Goal: Check status: Check status

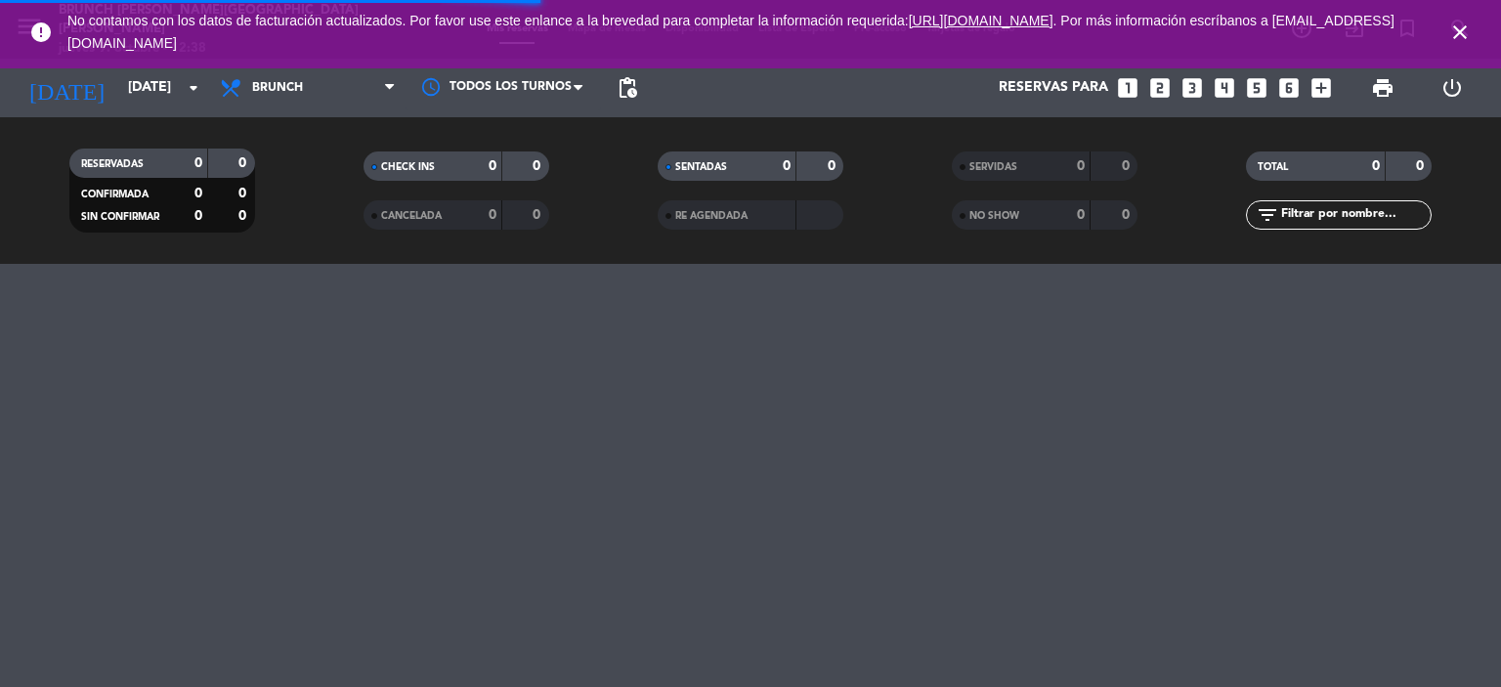
click at [1458, 30] on icon "close" at bounding box center [1459, 32] width 23 height 23
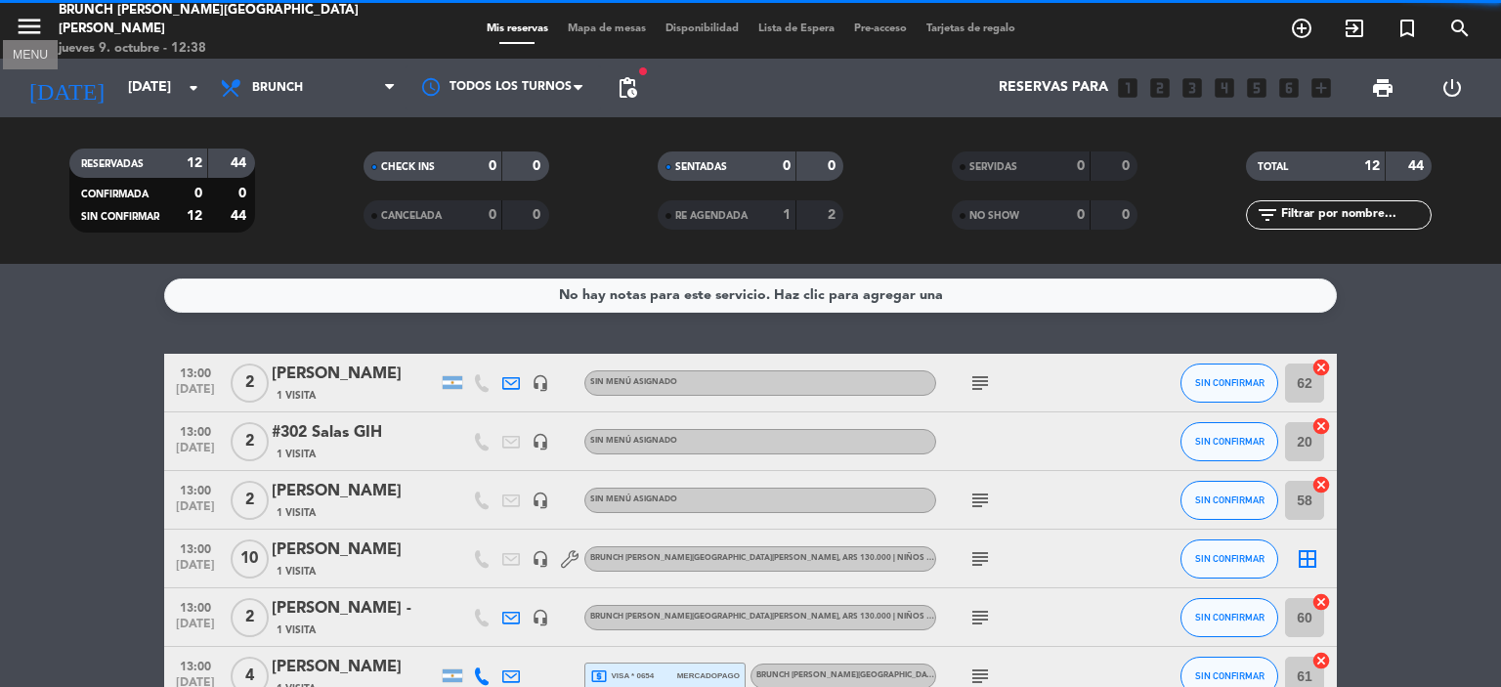
click at [16, 38] on icon "menu" at bounding box center [29, 26] width 29 height 29
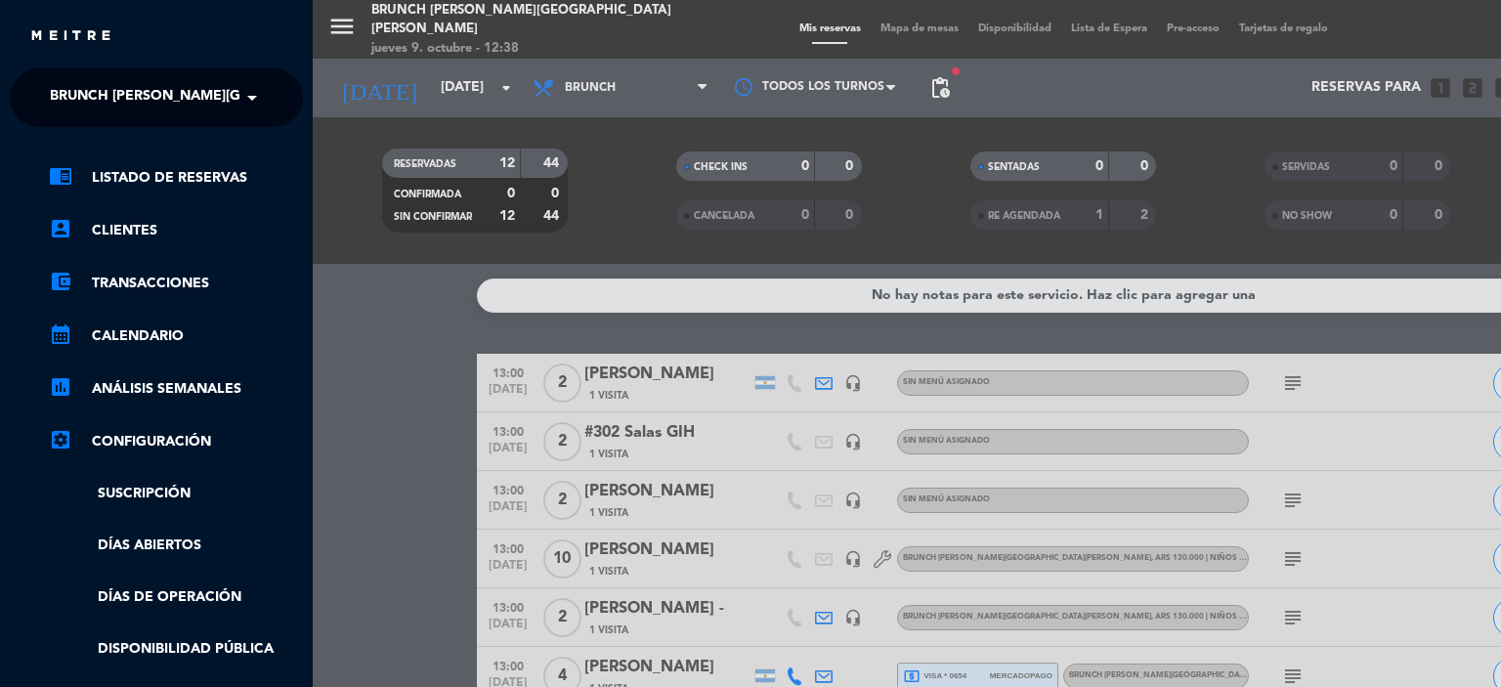
click at [375, 305] on div "menu Brunch [PERSON_NAME][GEOGRAPHIC_DATA][PERSON_NAME] [DATE] 9. octubre - 12:…" at bounding box center [1063, 343] width 1501 height 687
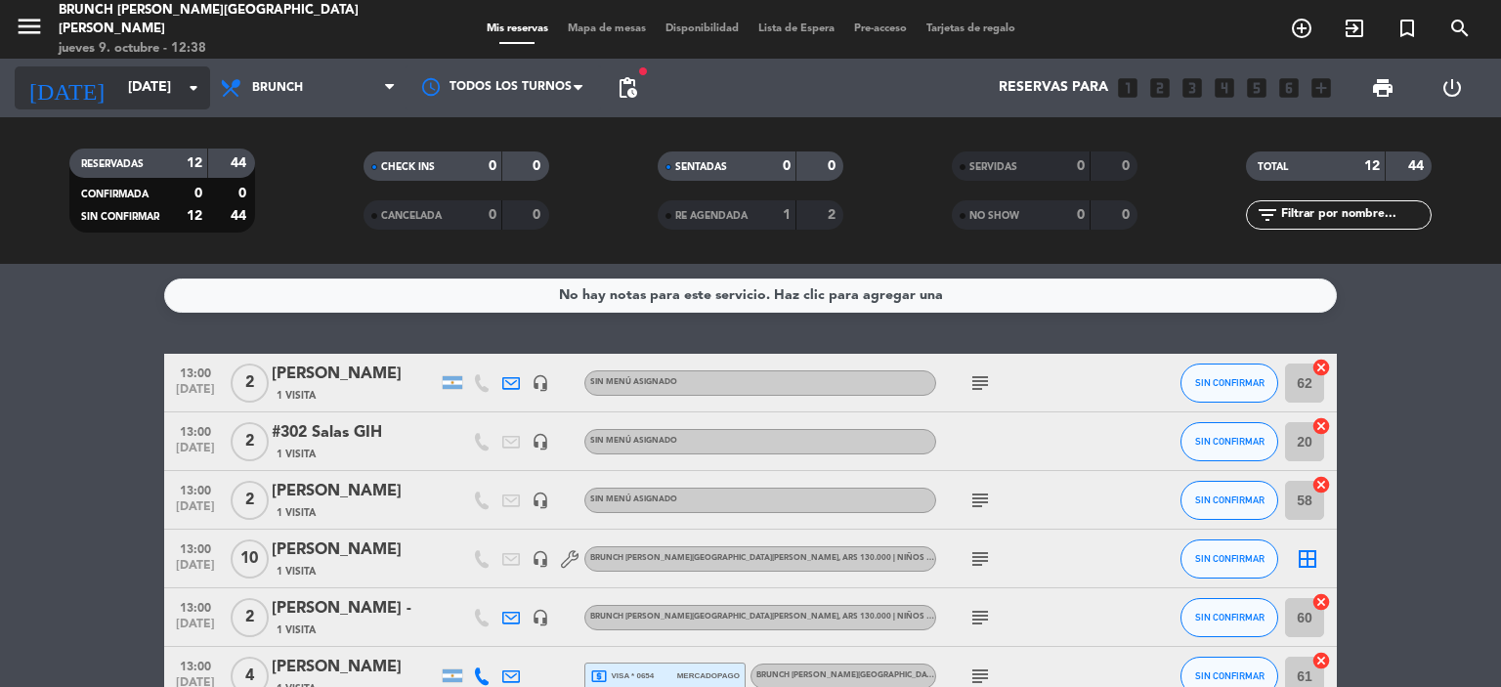
click at [180, 83] on input "[DATE]" at bounding box center [211, 87] width 186 height 35
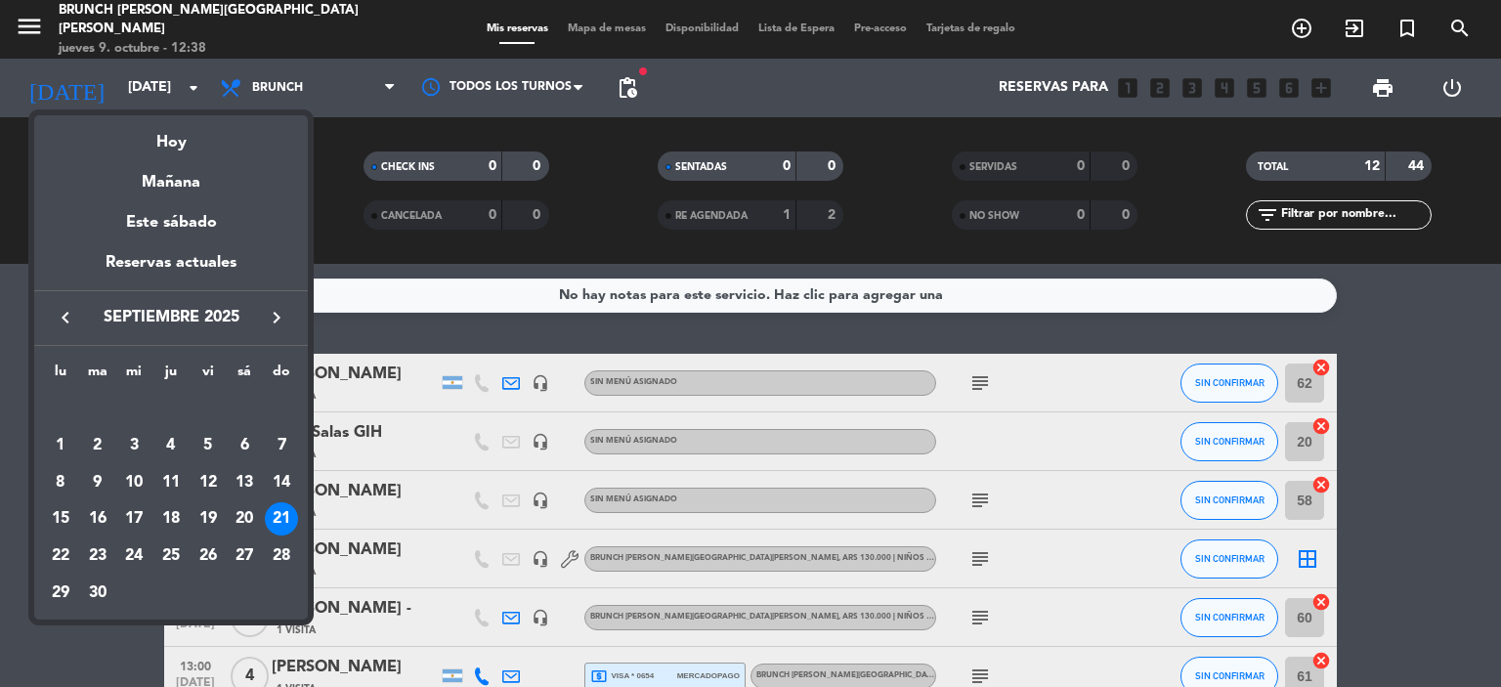
click at [276, 323] on icon "keyboard_arrow_right" at bounding box center [276, 317] width 23 height 23
click at [283, 472] on div "12" at bounding box center [281, 482] width 33 height 33
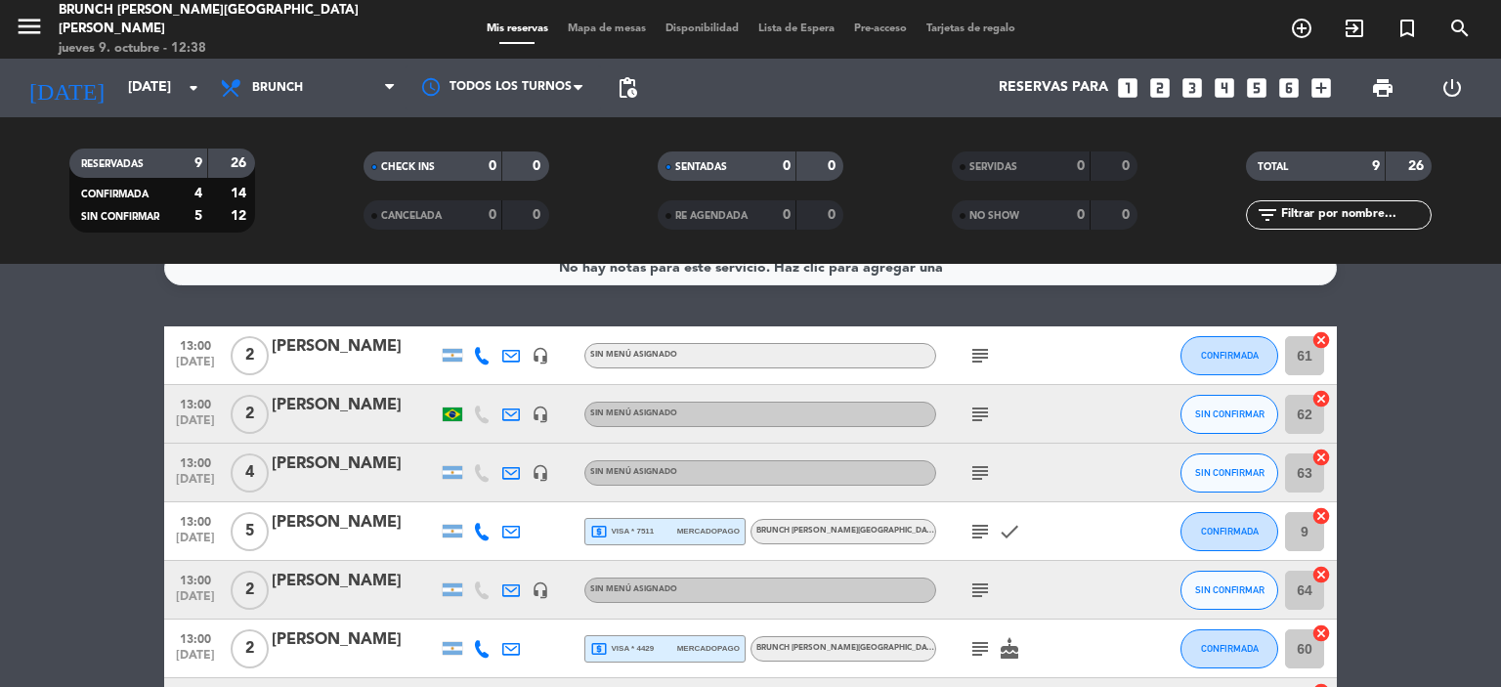
scroll to position [25, 0]
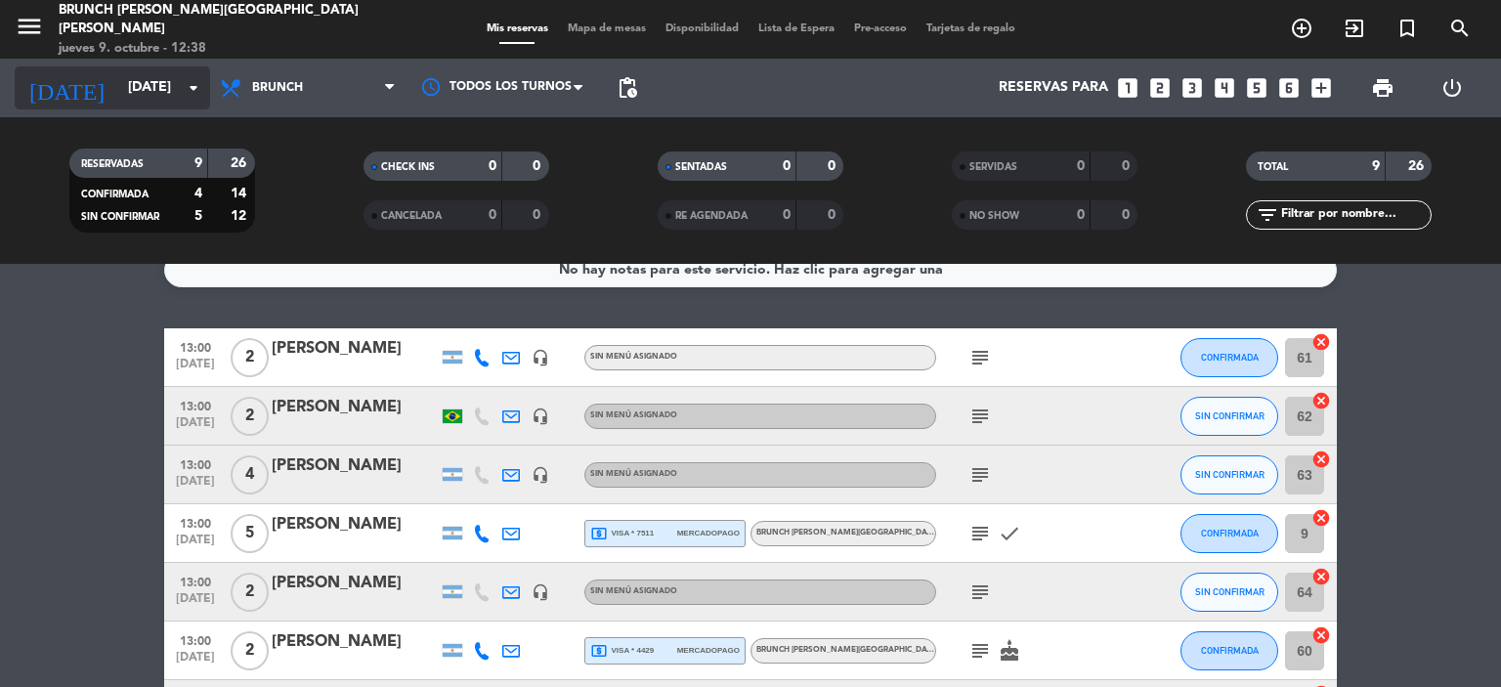
click at [180, 93] on div "[DATE] [DATE] arrow_drop_down" at bounding box center [112, 87] width 195 height 43
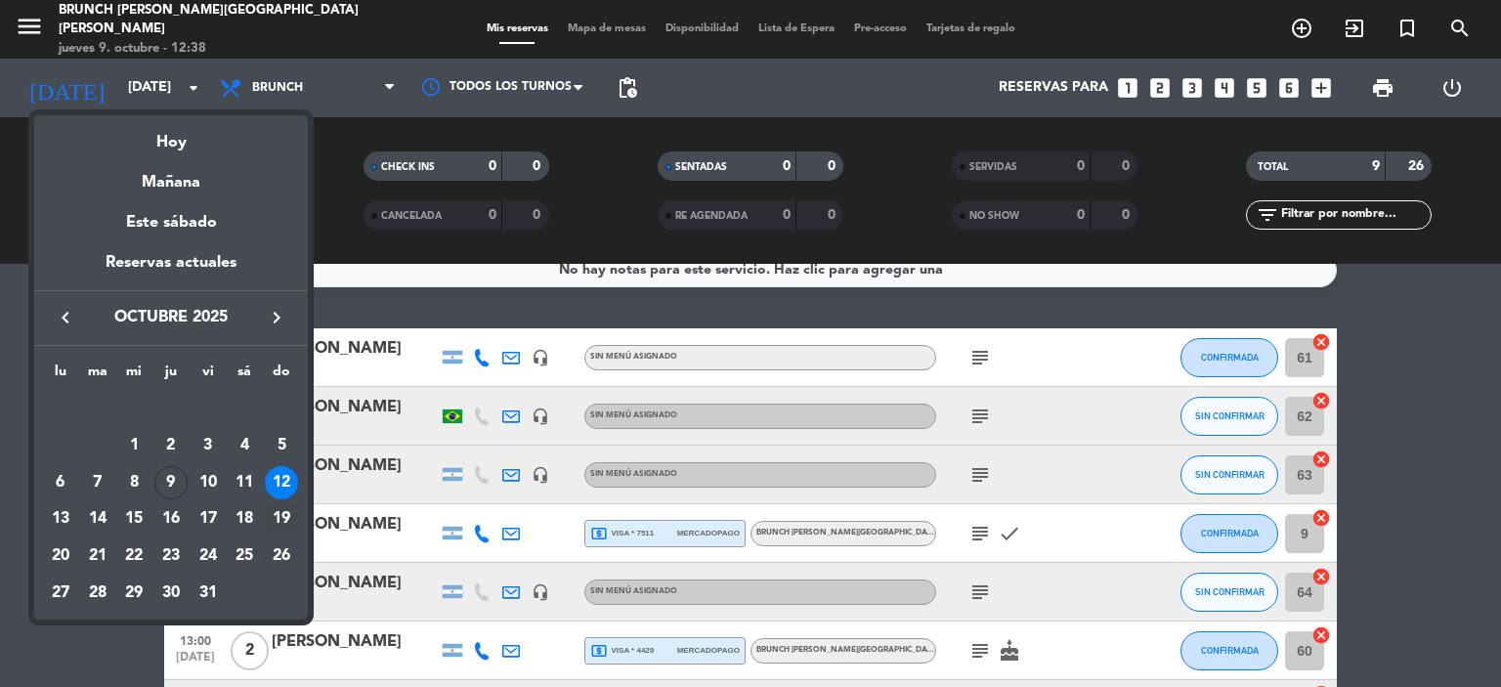
click at [280, 527] on div "19" at bounding box center [281, 518] width 33 height 33
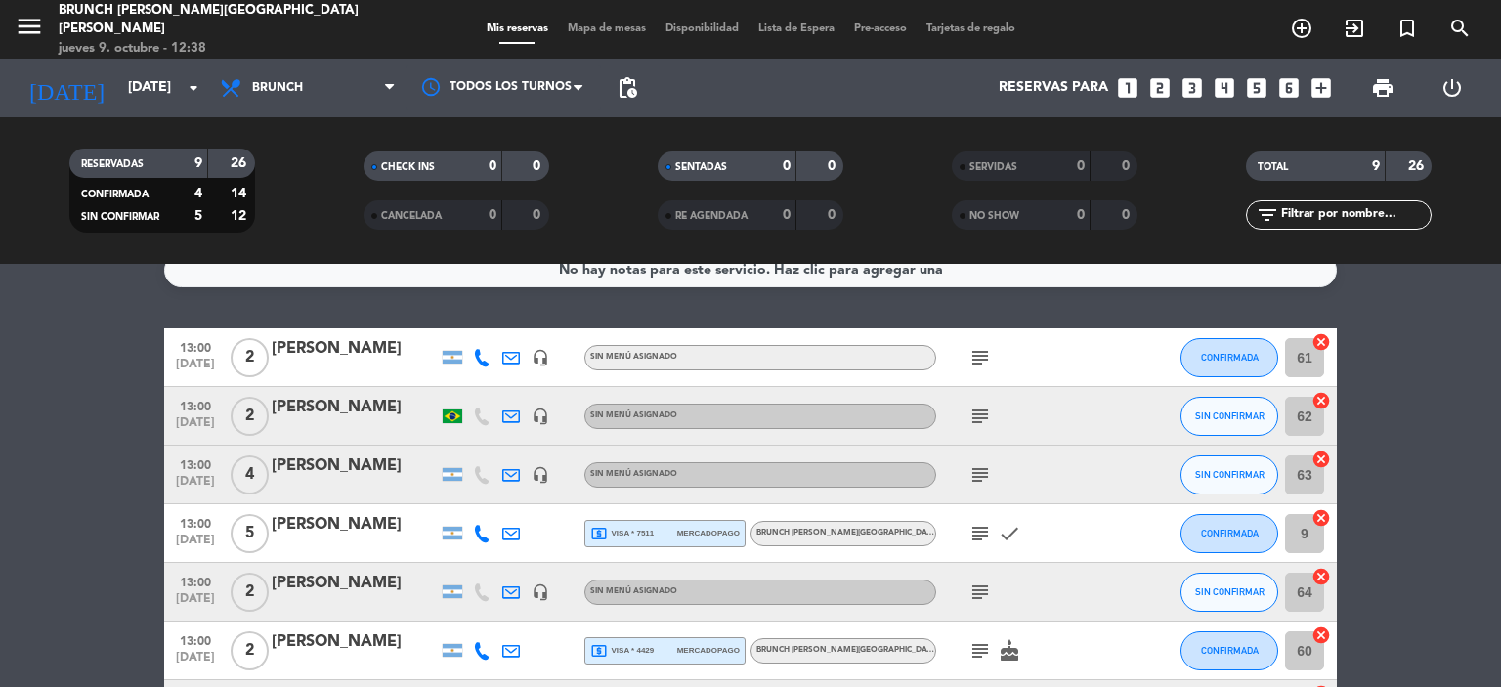
type input "[DATE]"
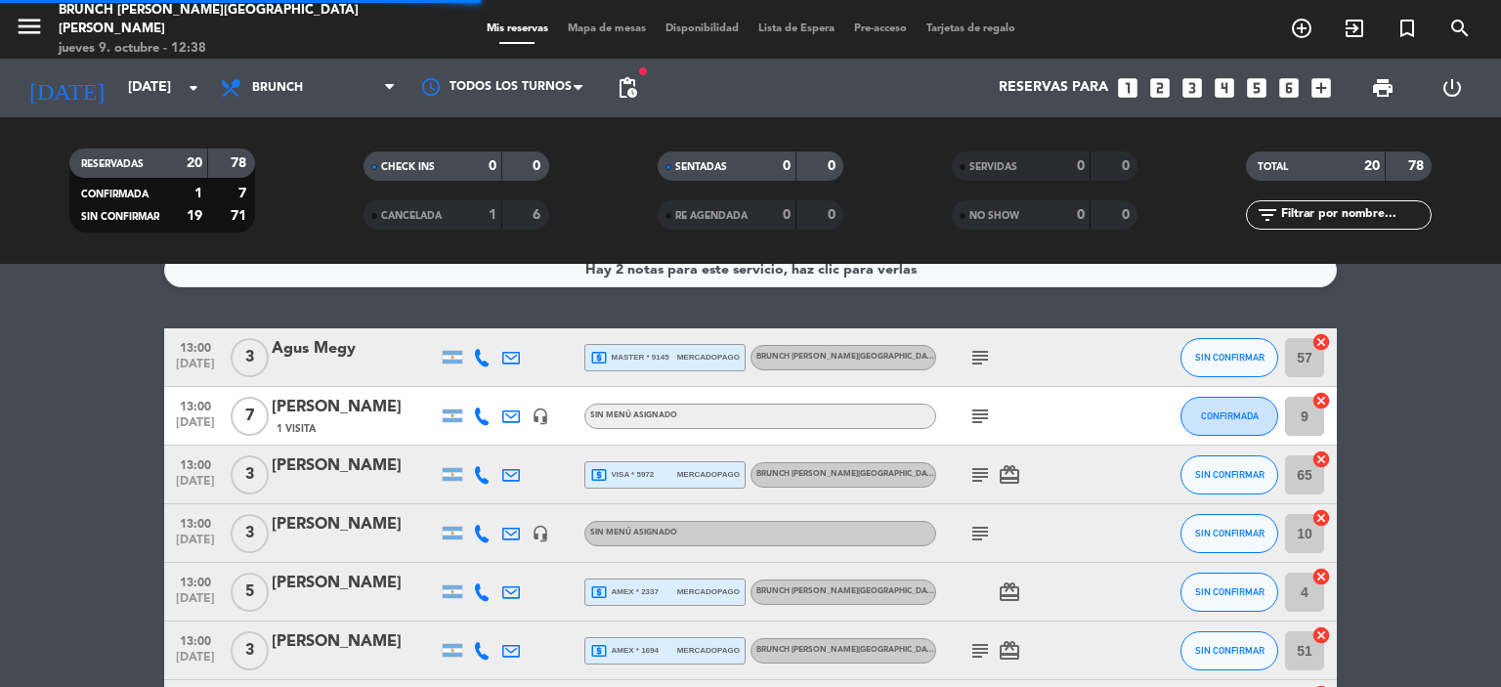
scroll to position [0, 0]
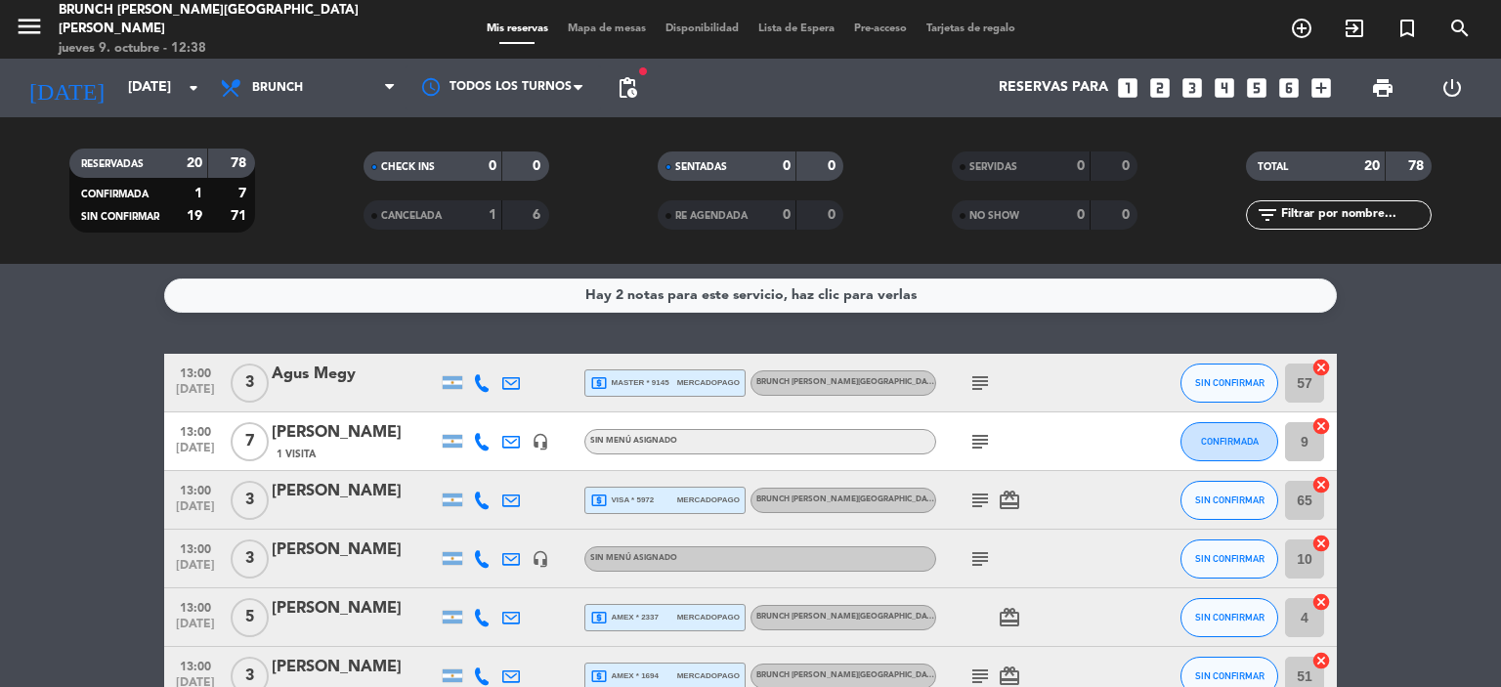
click at [780, 296] on div "Hay 2 notas para este servicio, haz clic para verlas" at bounding box center [750, 295] width 331 height 22
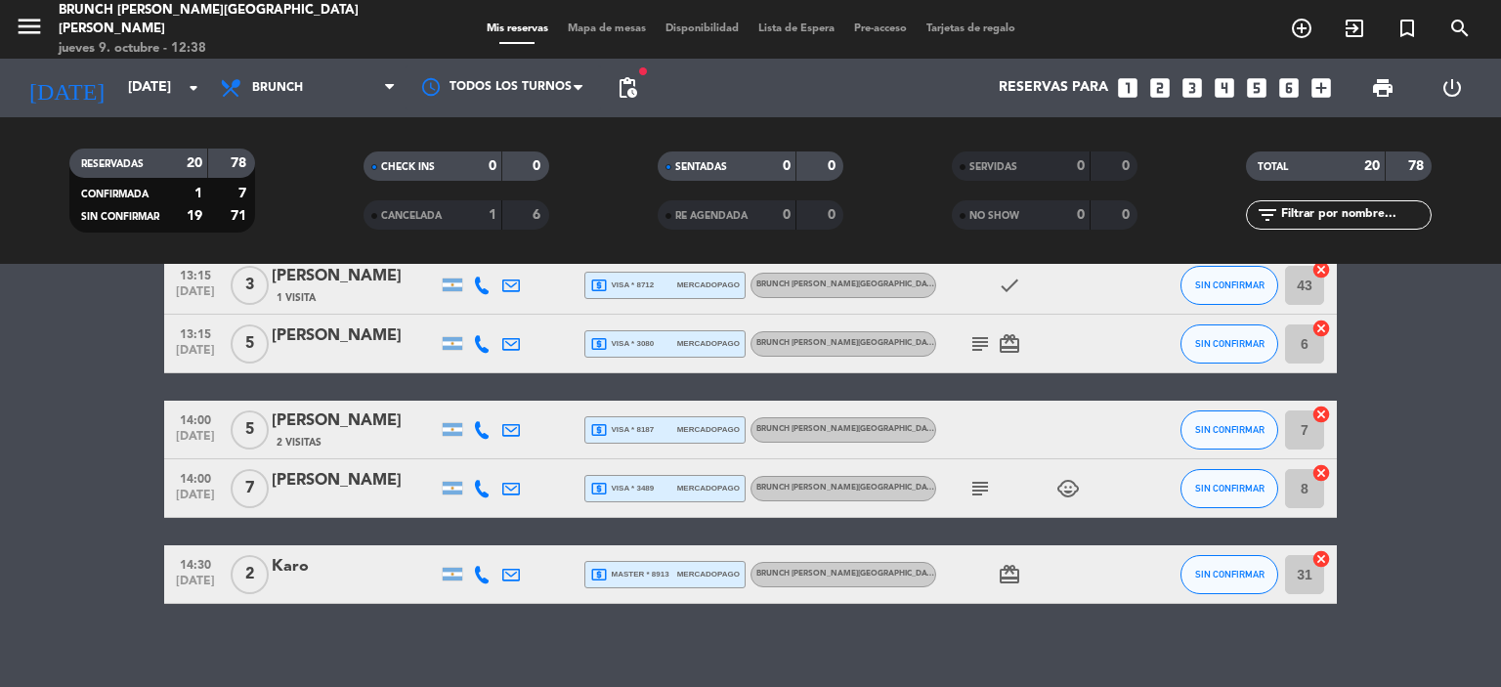
scroll to position [1173, 0]
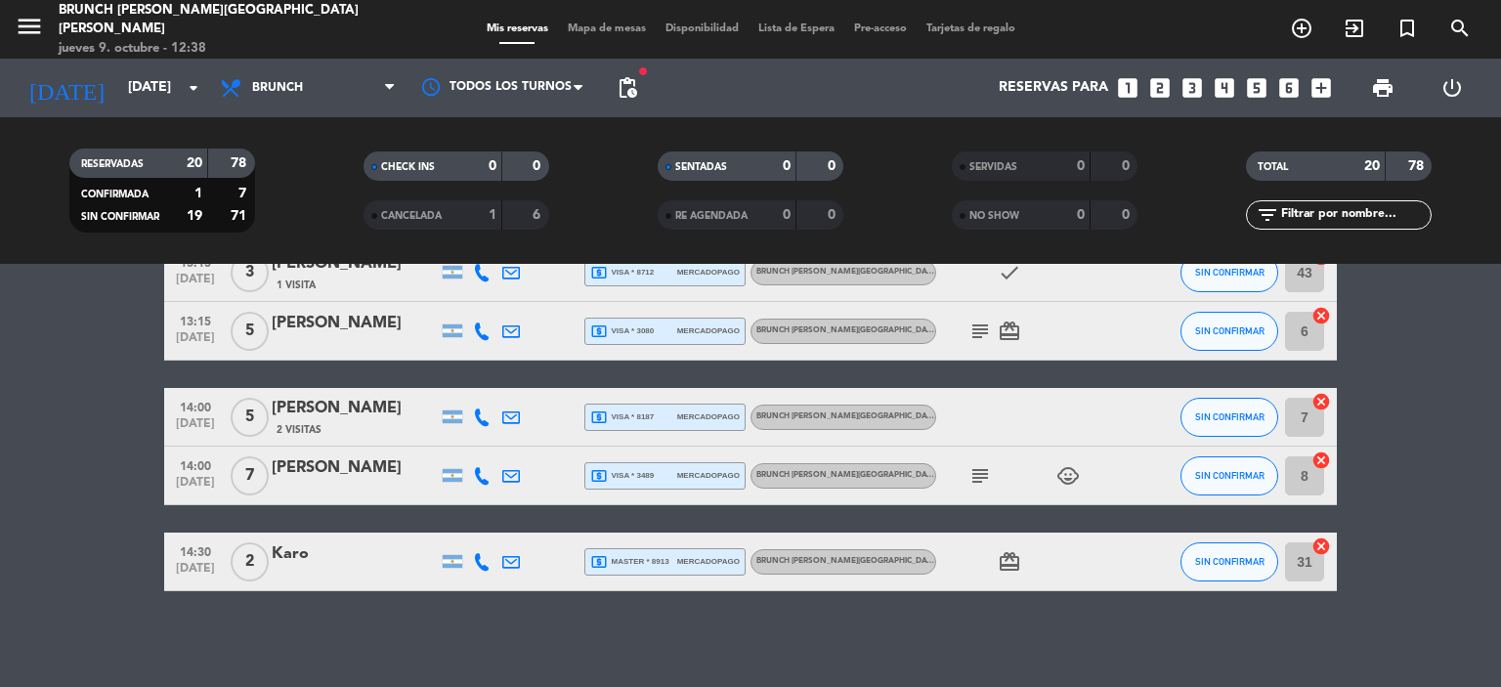
click at [975, 482] on icon "subject" at bounding box center [979, 475] width 23 height 23
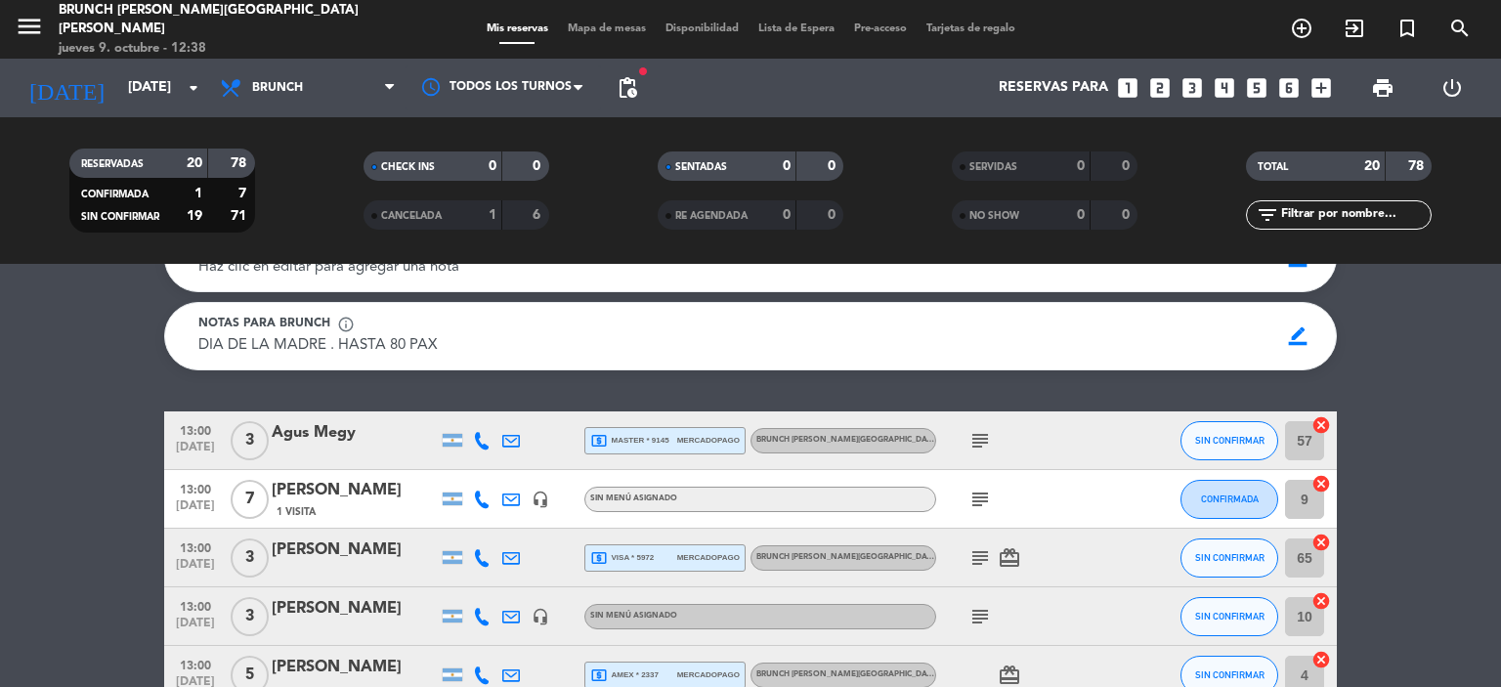
scroll to position [0, 0]
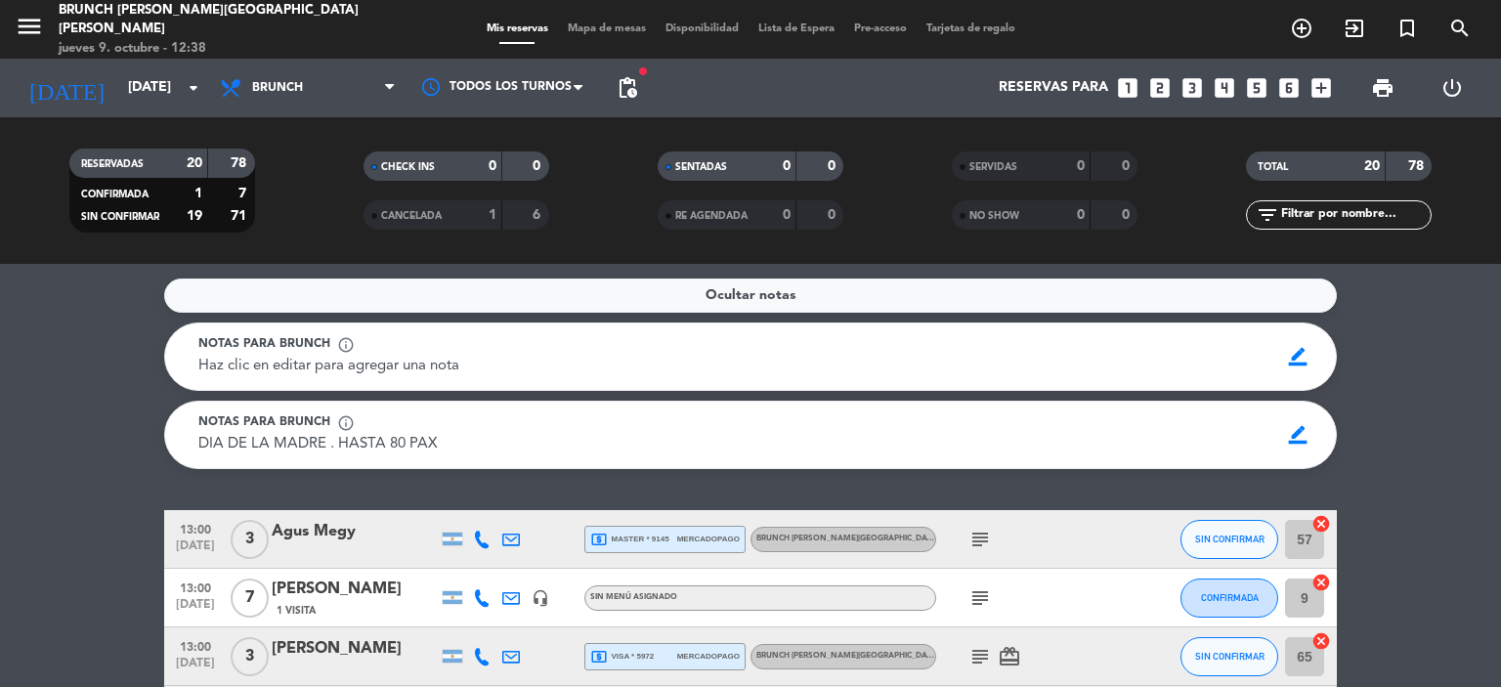
click at [968, 593] on icon "subject" at bounding box center [979, 597] width 23 height 23
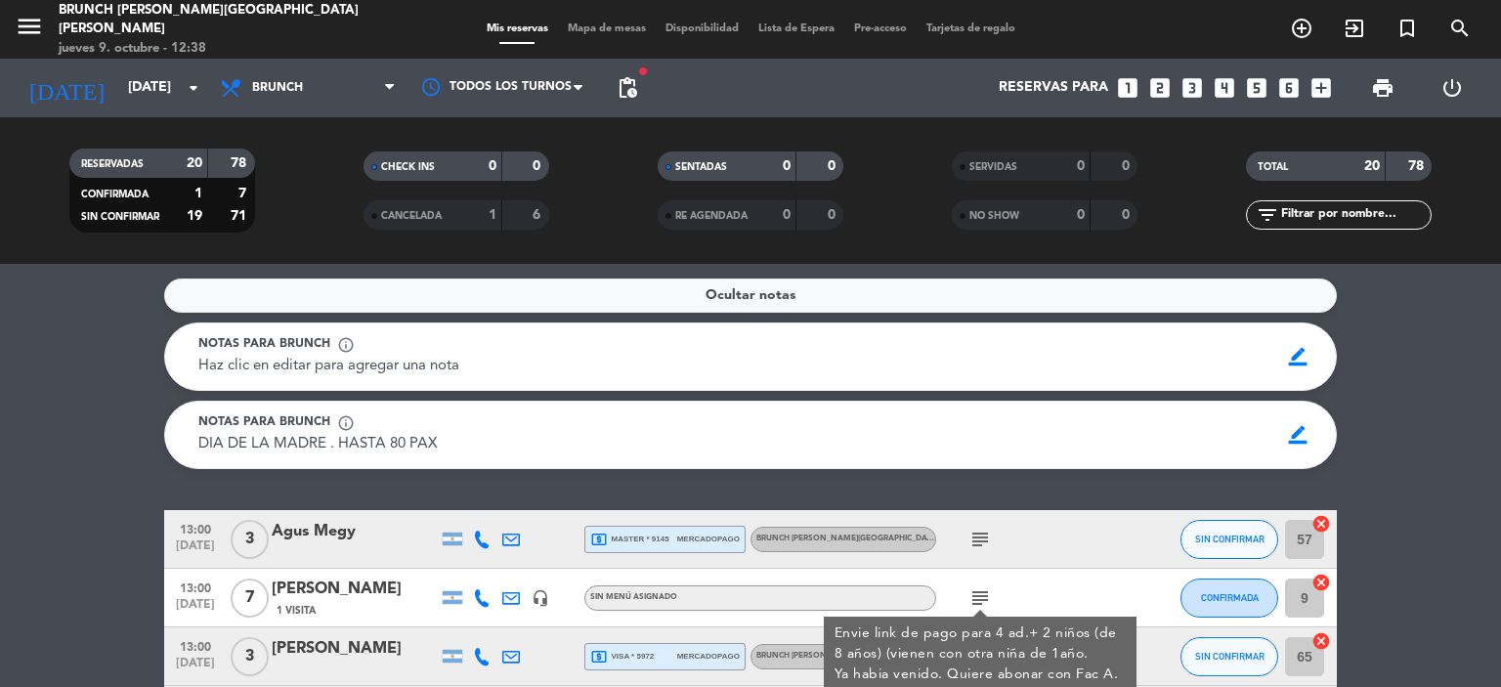
scroll to position [98, 0]
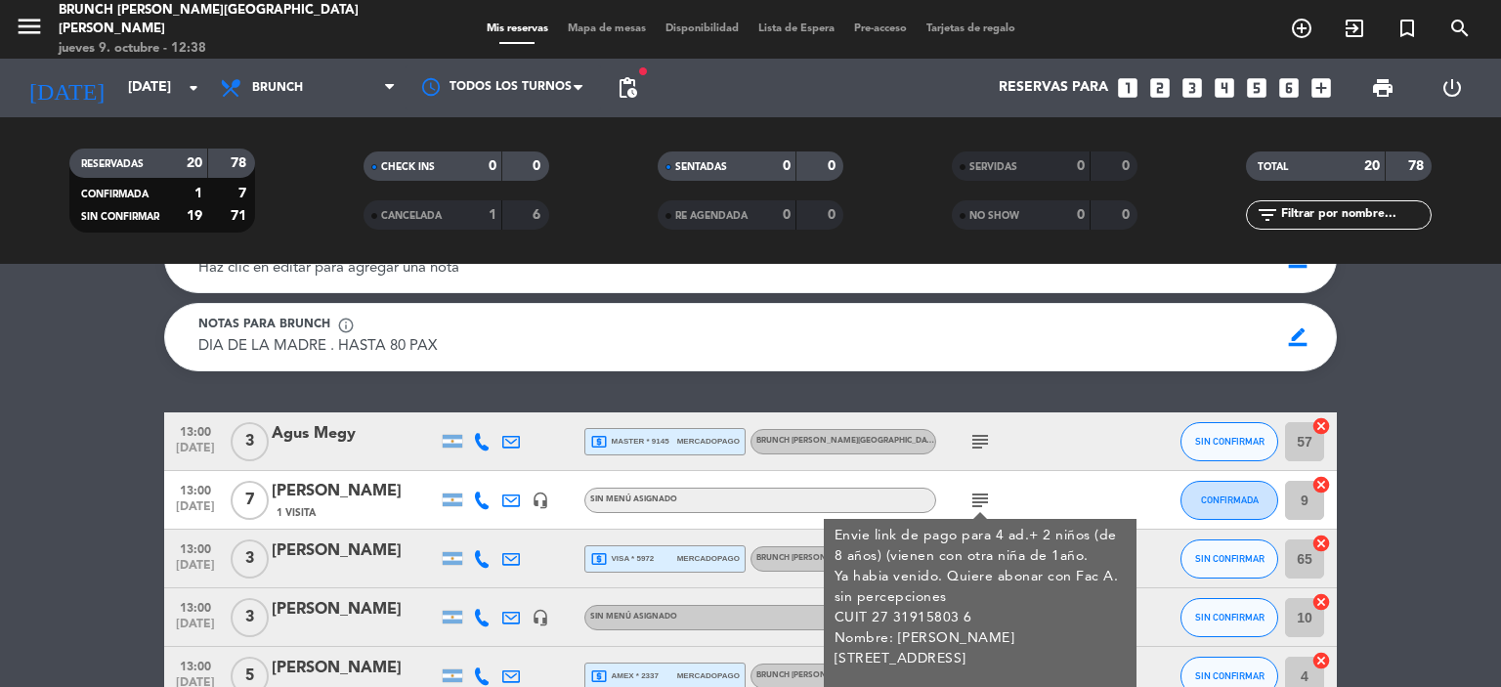
click at [978, 438] on icon "subject" at bounding box center [979, 441] width 23 height 23
